Goal: Transaction & Acquisition: Subscribe to service/newsletter

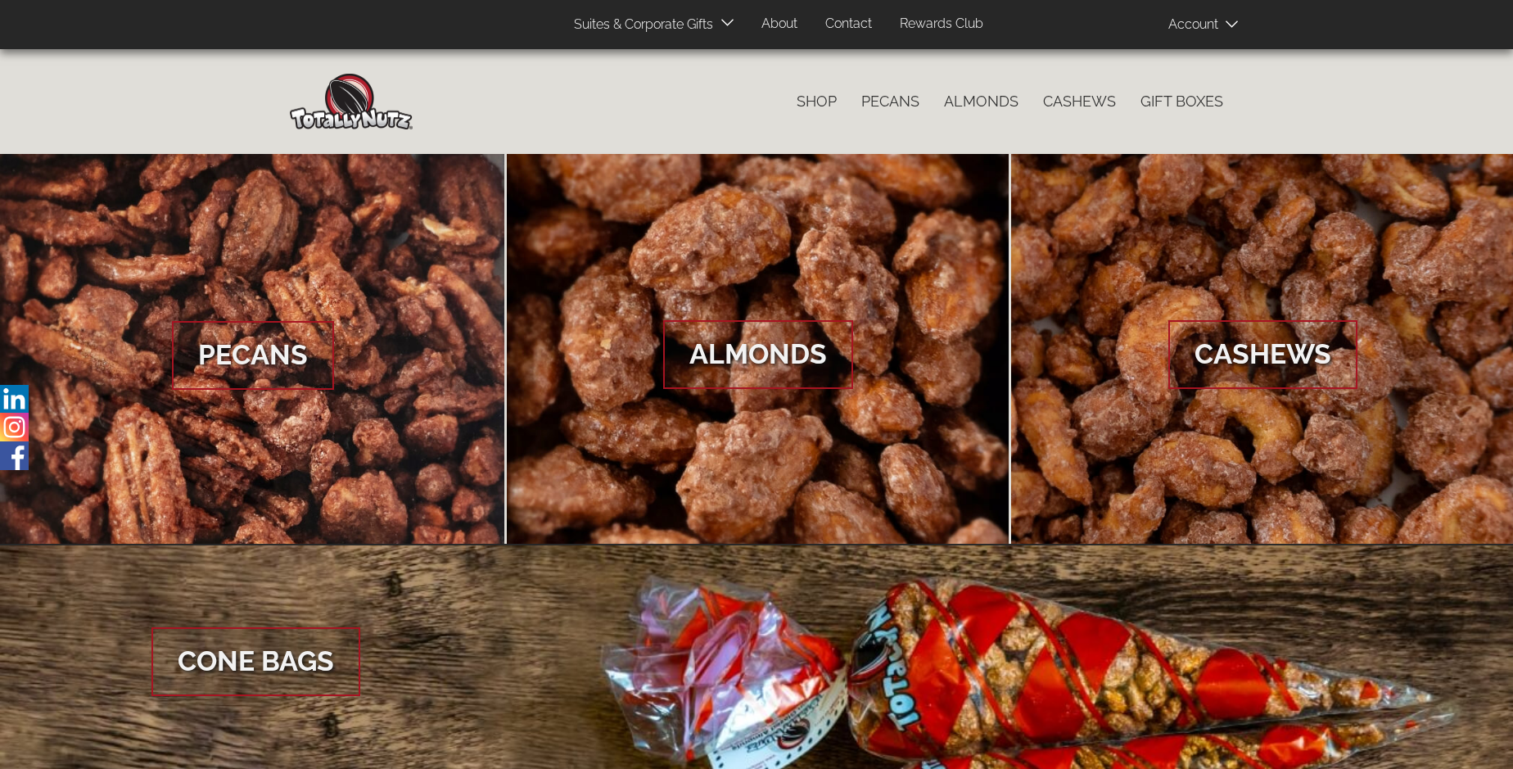
scroll to position [2447, 0]
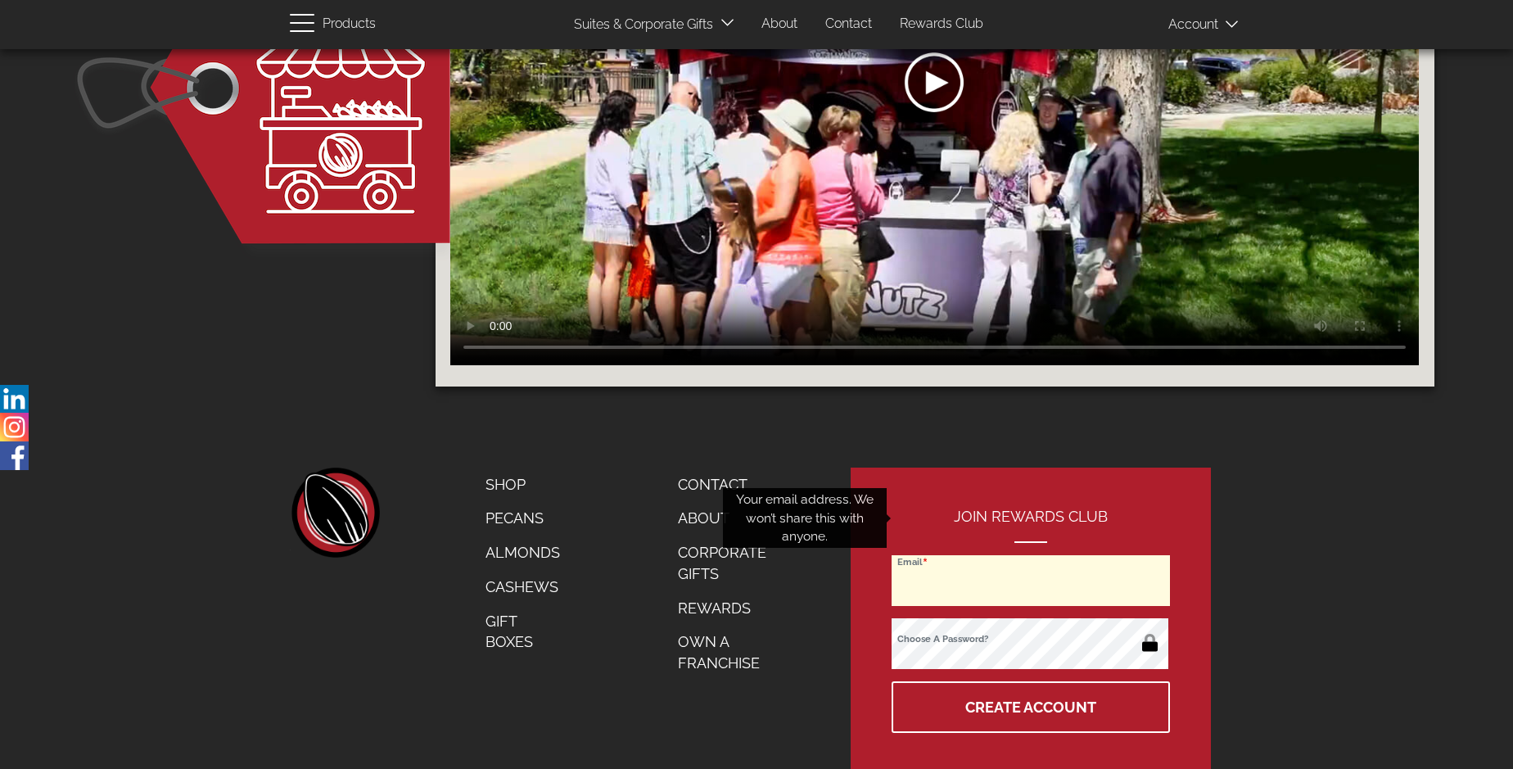
click at [1031, 555] on input "Email" at bounding box center [1030, 580] width 278 height 51
type input "[EMAIL_ADDRESS][DOMAIN_NAME]"
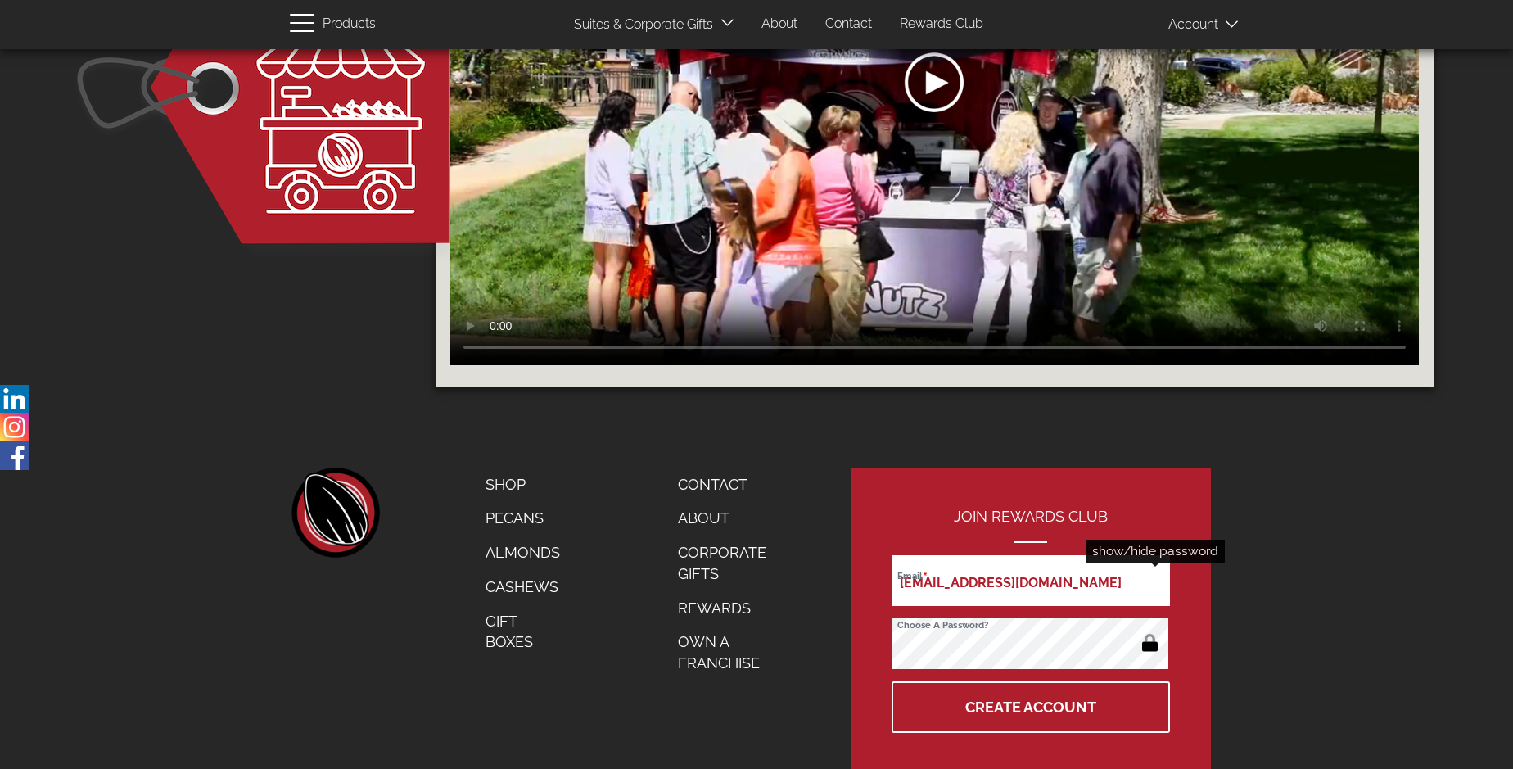
click at [1149, 631] on button "button" at bounding box center [1150, 644] width 32 height 26
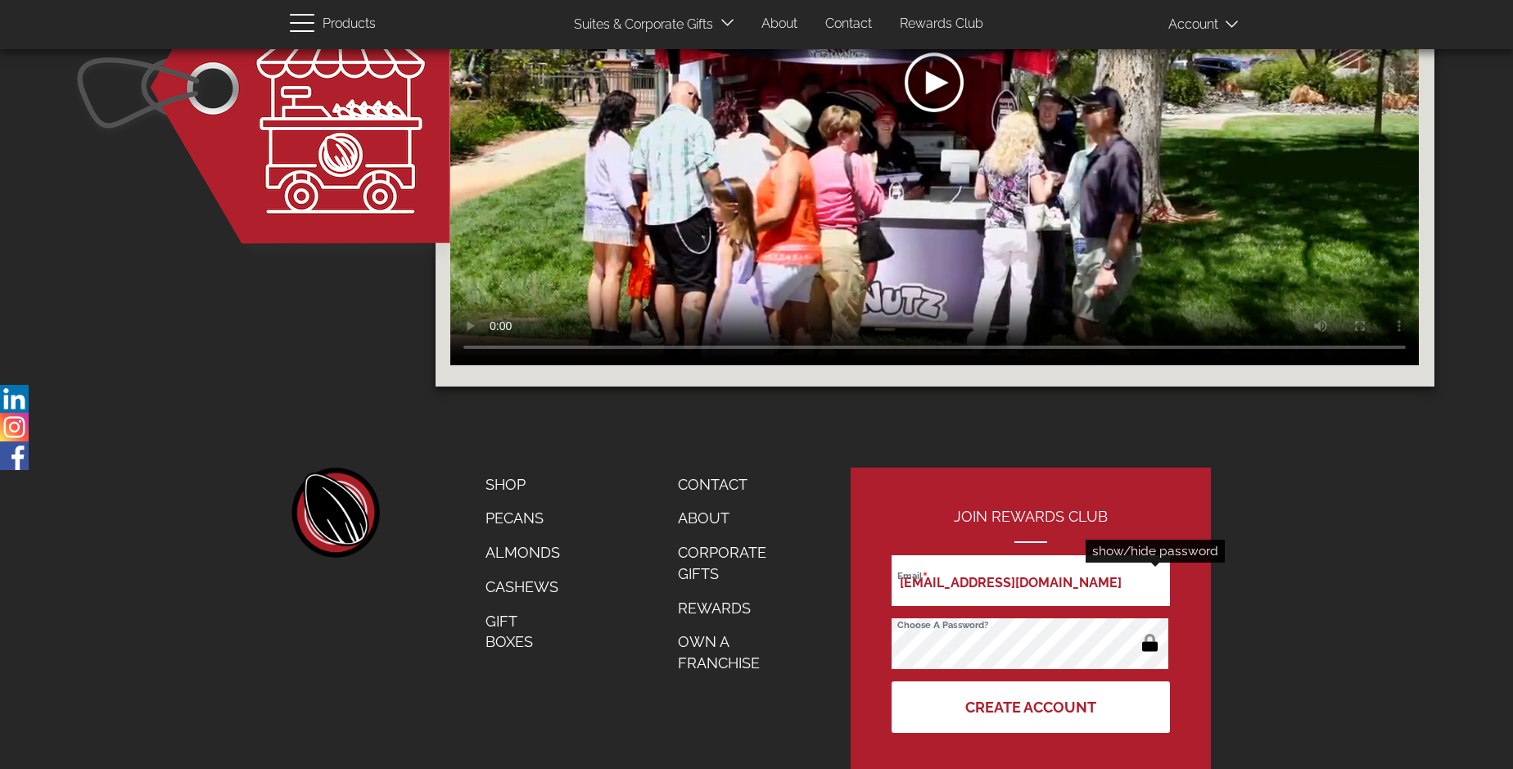
click at [1031, 681] on button "Create Account" at bounding box center [1030, 707] width 278 height 52
